Goal: Transaction & Acquisition: Obtain resource

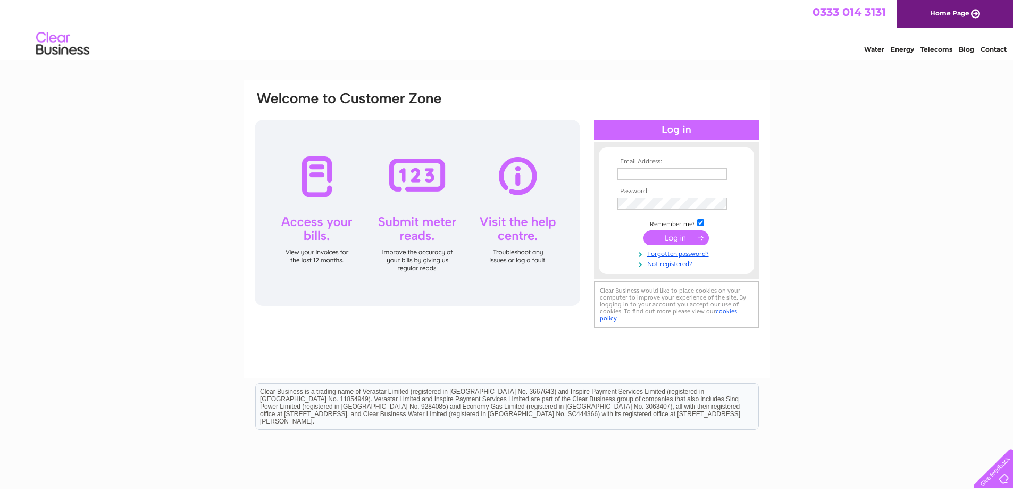
type input "ilona@mccalls.co.uk"
click at [678, 236] on input "submit" at bounding box center [676, 237] width 65 height 15
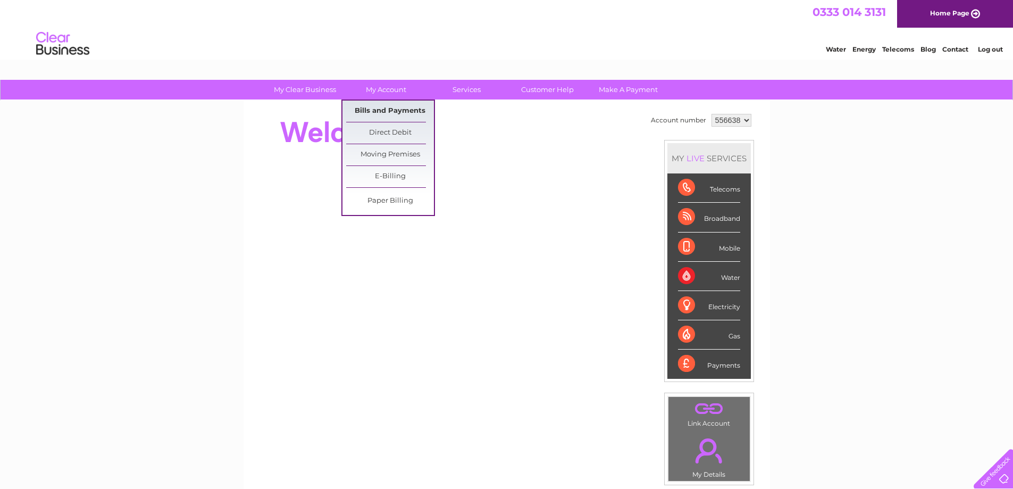
click at [392, 113] on link "Bills and Payments" at bounding box center [390, 111] width 88 height 21
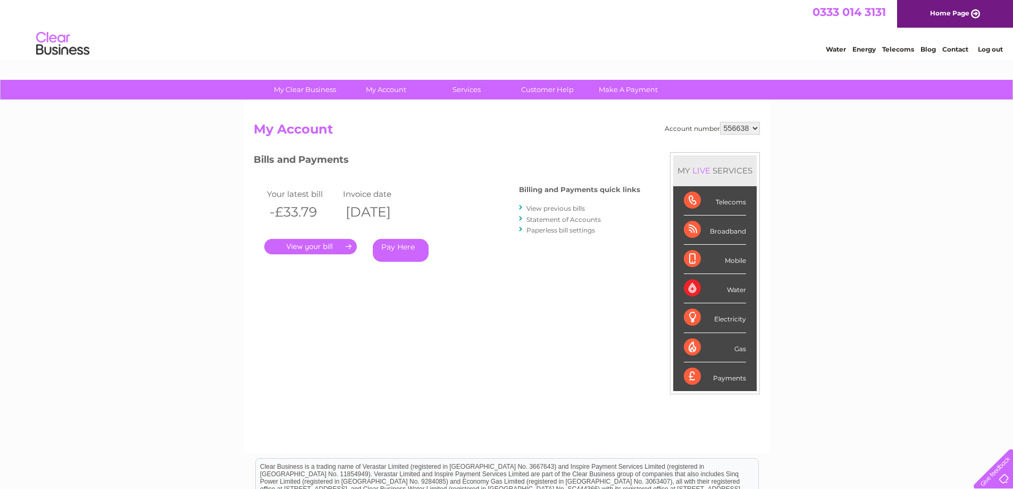
click at [752, 128] on select "556638 905094 905095 905096 905097 905098 905099 912078 931955" at bounding box center [740, 128] width 40 height 13
select select "905094"
click at [720, 122] on select "556638 905094 905095 905096 905097 905098 905099 912078 931955" at bounding box center [740, 128] width 40 height 13
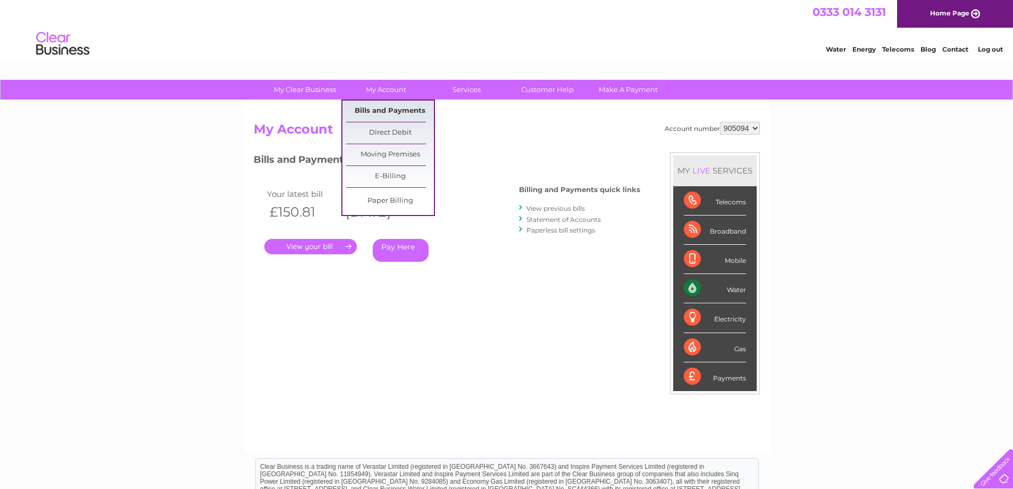
click at [393, 113] on link "Bills and Payments" at bounding box center [390, 111] width 88 height 21
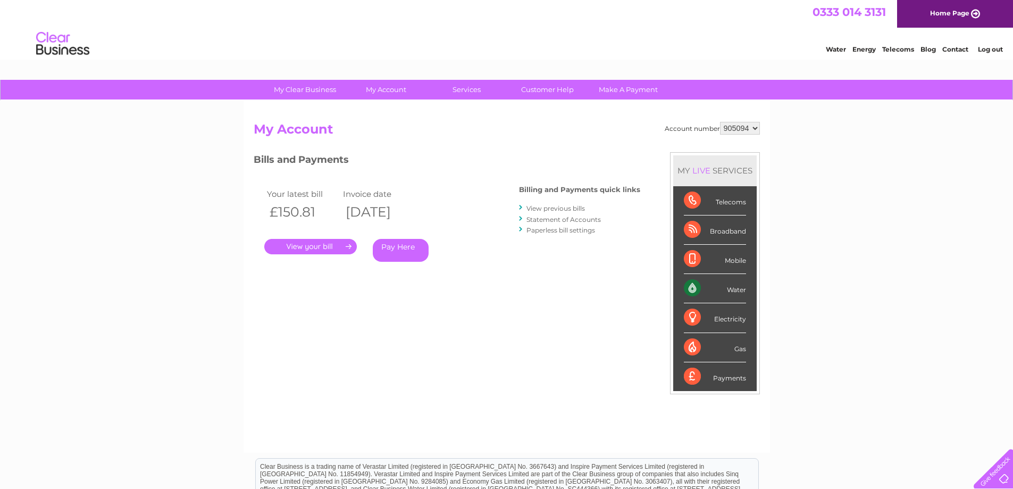
click at [333, 242] on link "." at bounding box center [310, 246] width 93 height 15
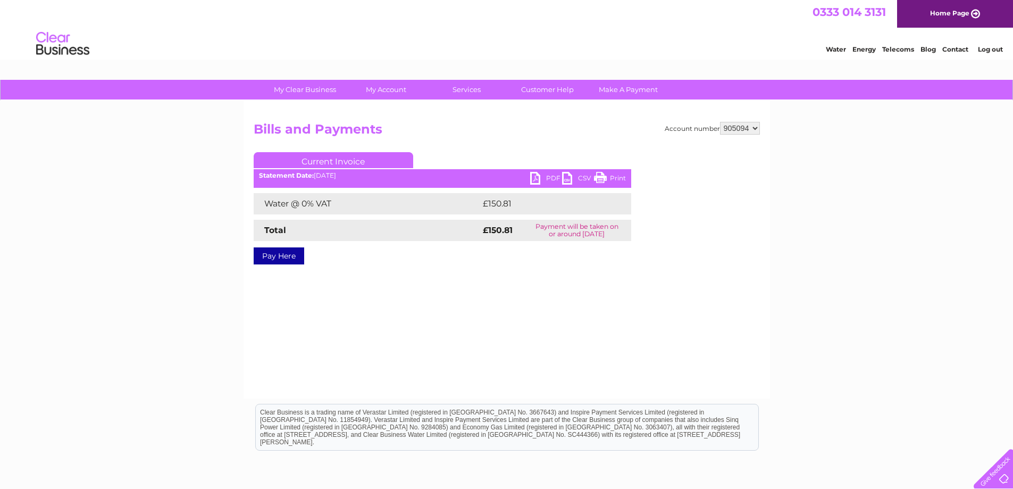
click at [610, 176] on link "Print" at bounding box center [610, 179] width 32 height 15
click at [544, 179] on link "PDF" at bounding box center [546, 179] width 32 height 15
click at [759, 125] on select "556638 905094 905095 905096 905097 905098 905099 912078 931955" at bounding box center [740, 128] width 40 height 13
select select "905095"
click at [720, 122] on select "556638 905094 905095 905096 905097 905098 905099 912078 931955" at bounding box center [740, 128] width 40 height 13
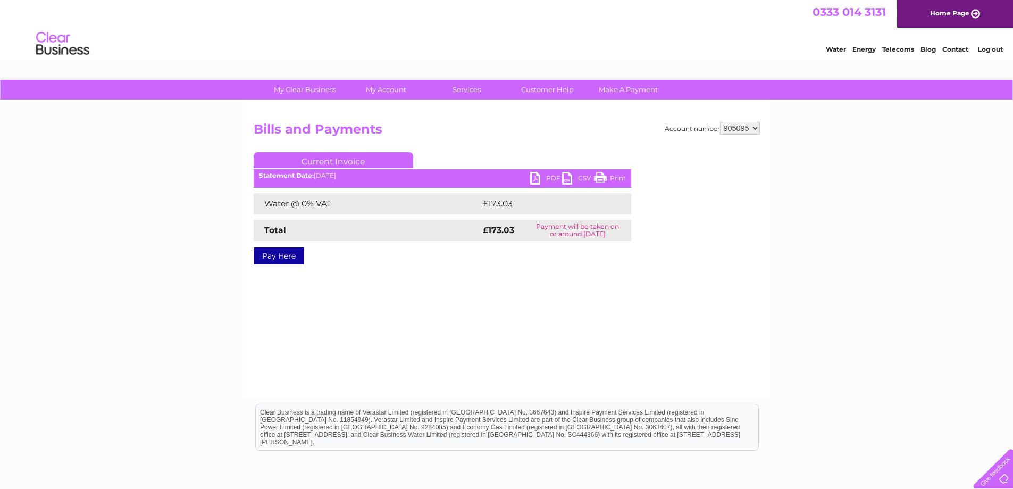
click at [551, 179] on link "PDF" at bounding box center [546, 179] width 32 height 15
click at [753, 129] on select "556638 905094 905095 905096 905097 905098 905099 912078 931955" at bounding box center [740, 128] width 40 height 13
select select "905096"
click at [720, 122] on select "556638 905094 905095 905096 905097 905098 905099 912078 931955" at bounding box center [740, 128] width 40 height 13
click at [551, 174] on link "PDF" at bounding box center [546, 179] width 32 height 15
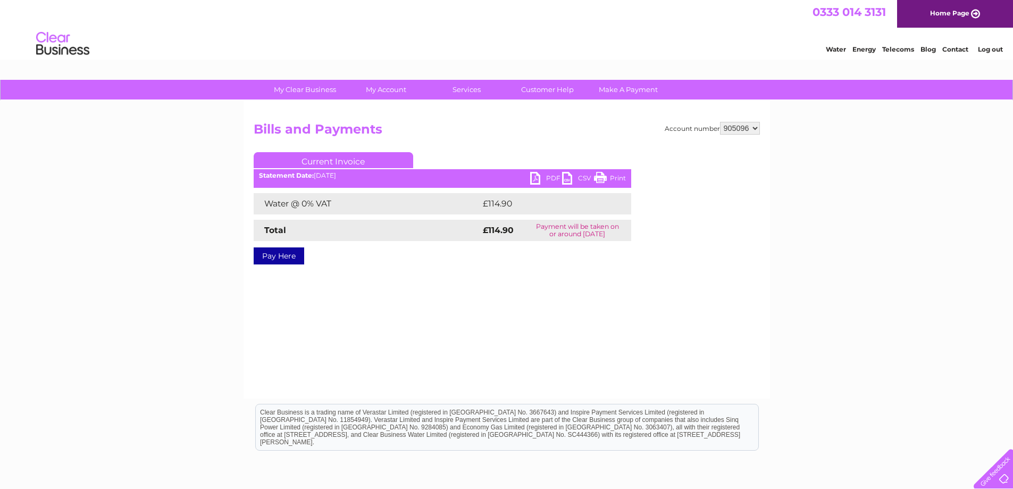
click at [755, 127] on select "556638 905094 905095 905096 905097 905098 905099 912078 931955" at bounding box center [740, 128] width 40 height 13
select select "905097"
click at [720, 122] on select "556638 905094 905095 905096 905097 905098 905099 912078 931955" at bounding box center [740, 128] width 40 height 13
click at [546, 180] on link "PDF" at bounding box center [546, 179] width 32 height 15
click at [754, 128] on select "556638 905094 905095 905096 905097 905098 905099 912078 931955" at bounding box center [740, 128] width 40 height 13
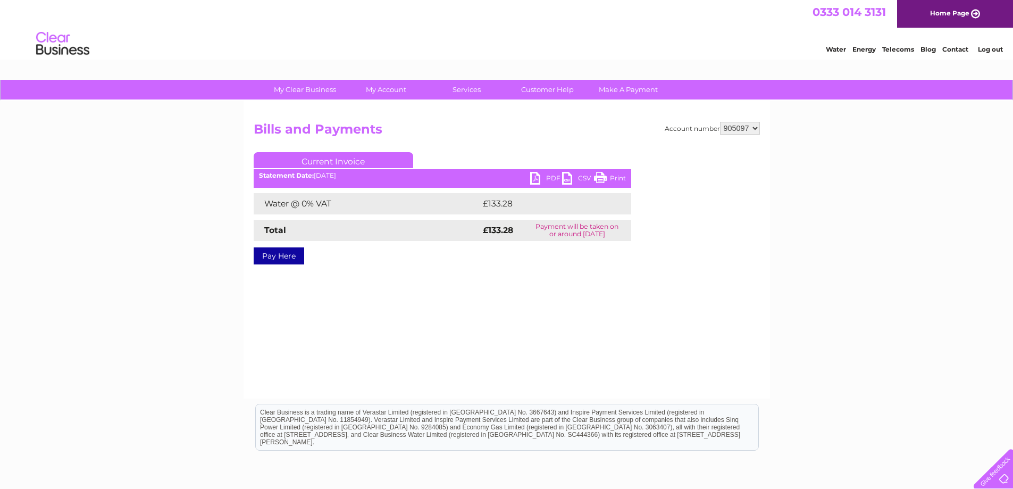
select select "905098"
click at [720, 122] on select "556638 905094 905095 905096 905097 905098 905099 912078 931955" at bounding box center [740, 128] width 40 height 13
click at [541, 181] on link "PDF" at bounding box center [546, 179] width 32 height 15
click at [755, 129] on select "556638 905094 905095 905096 905097 905098 905099 912078 931955" at bounding box center [740, 128] width 40 height 13
select select "905099"
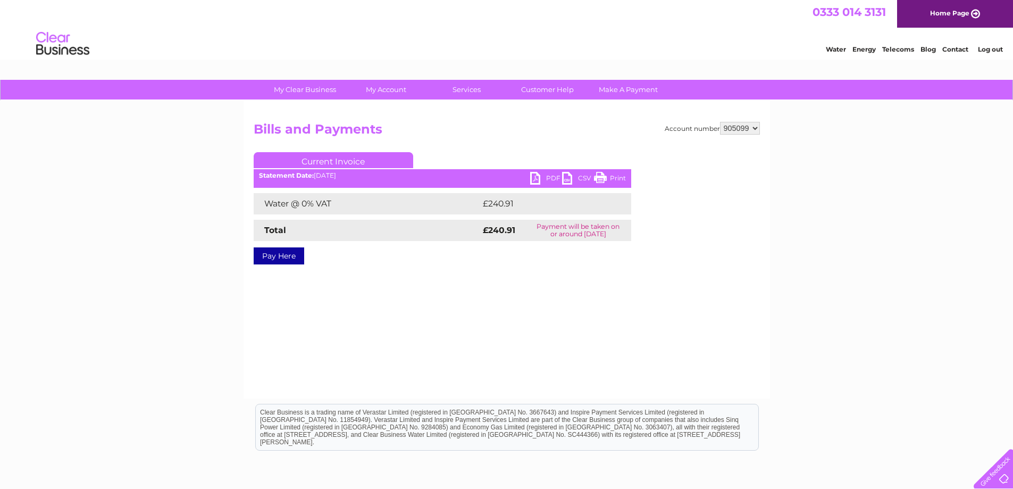
click at [720, 122] on select "556638 905094 905095 905096 905097 905098 905099 912078 931955" at bounding box center [740, 128] width 40 height 13
click at [536, 178] on link "PDF" at bounding box center [546, 179] width 32 height 15
click at [759, 128] on select "556638 905094 905095 905096 905097 905098 905099 912078 931955" at bounding box center [740, 128] width 40 height 13
select select "912078"
click at [720, 122] on select "556638 905094 905095 905096 905097 905098 905099 912078 931955" at bounding box center [740, 128] width 40 height 13
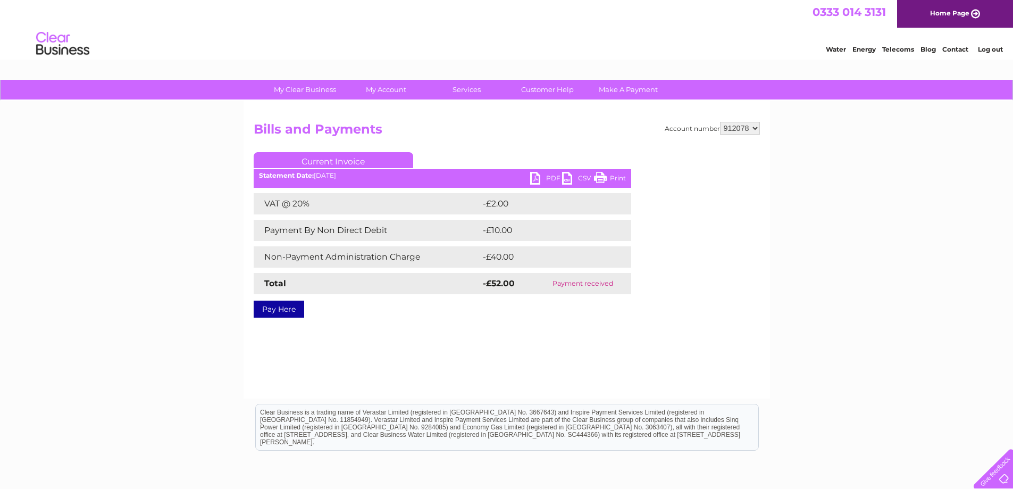
click at [754, 129] on select "556638 905094 905095 905096 905097 905098 905099 912078 931955" at bounding box center [740, 128] width 40 height 13
select select "931955"
click at [720, 122] on select "556638 905094 905095 905096 905097 905098 905099 912078 931955" at bounding box center [740, 128] width 40 height 13
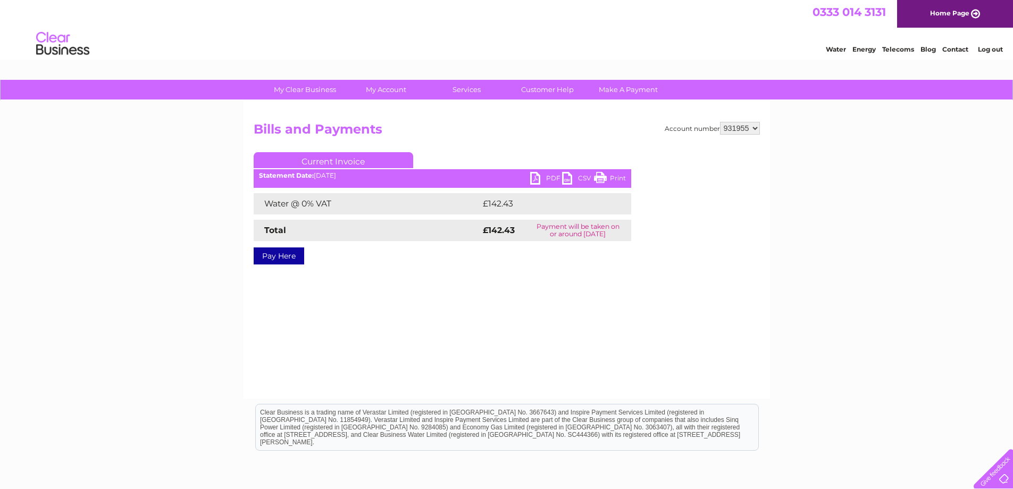
click at [549, 176] on link "PDF" at bounding box center [546, 179] width 32 height 15
